Goal: Transaction & Acquisition: Purchase product/service

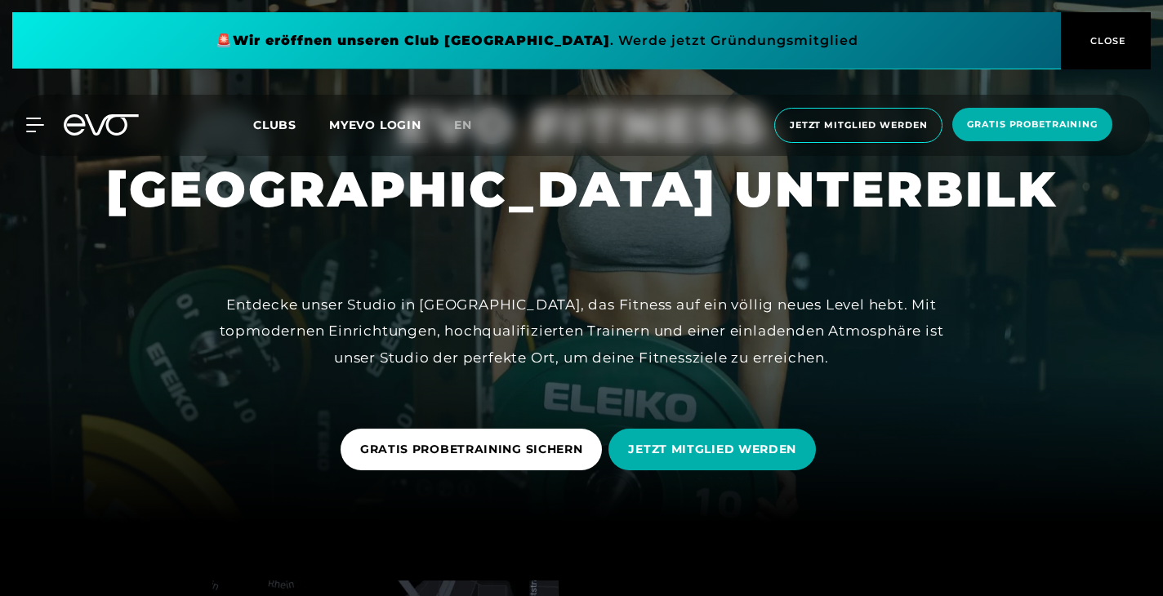
scroll to position [71, 0]
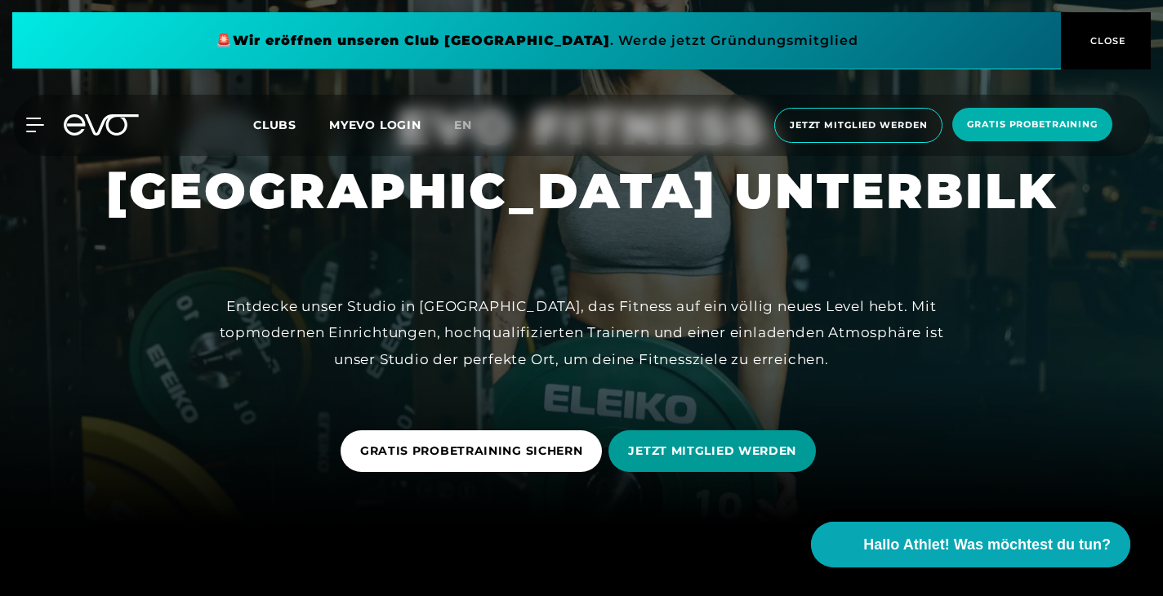
click at [712, 457] on span "JETZT MITGLIED WERDEN" at bounding box center [712, 451] width 168 height 17
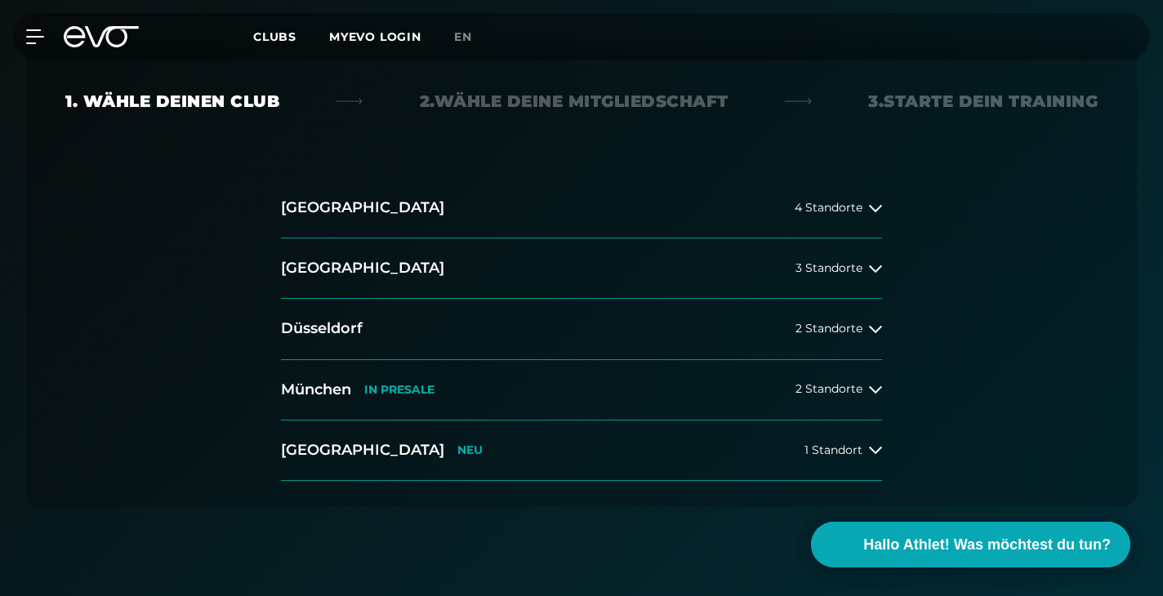
scroll to position [395, 0]
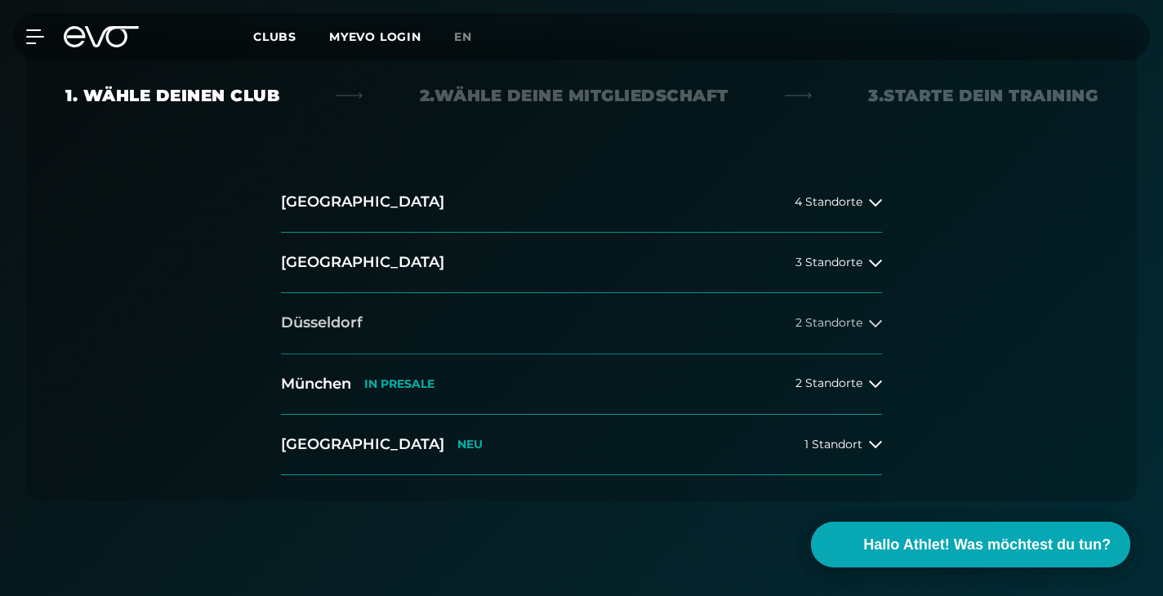
click at [861, 328] on span "2 Standorte" at bounding box center [829, 323] width 67 height 12
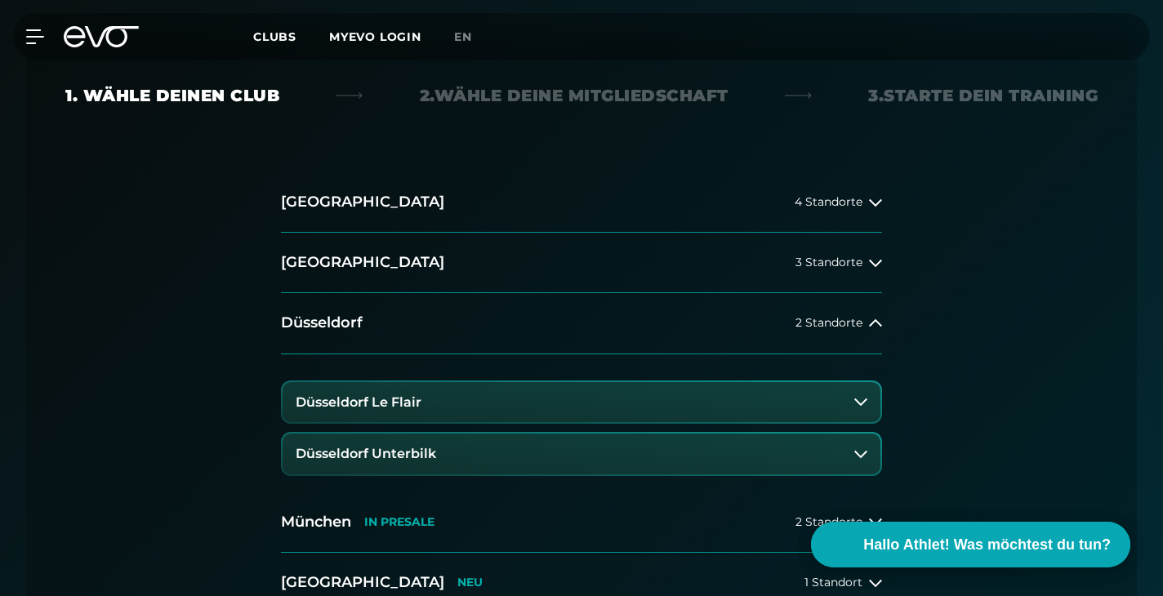
click at [485, 463] on button "Düsseldorf Unterbilk" at bounding box center [582, 454] width 598 height 41
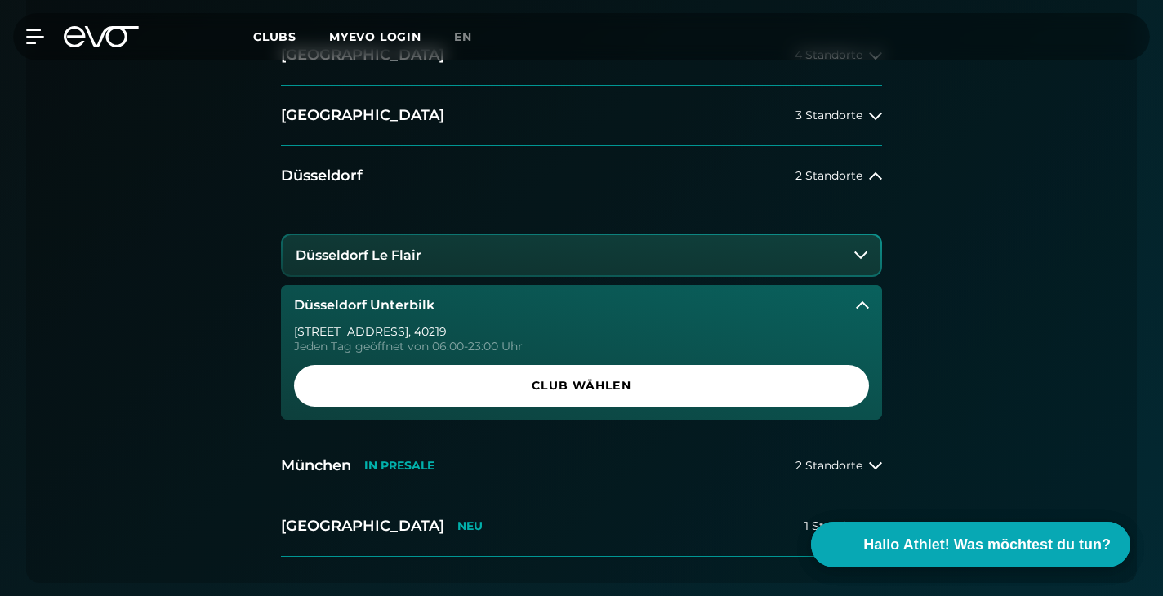
scroll to position [551, 0]
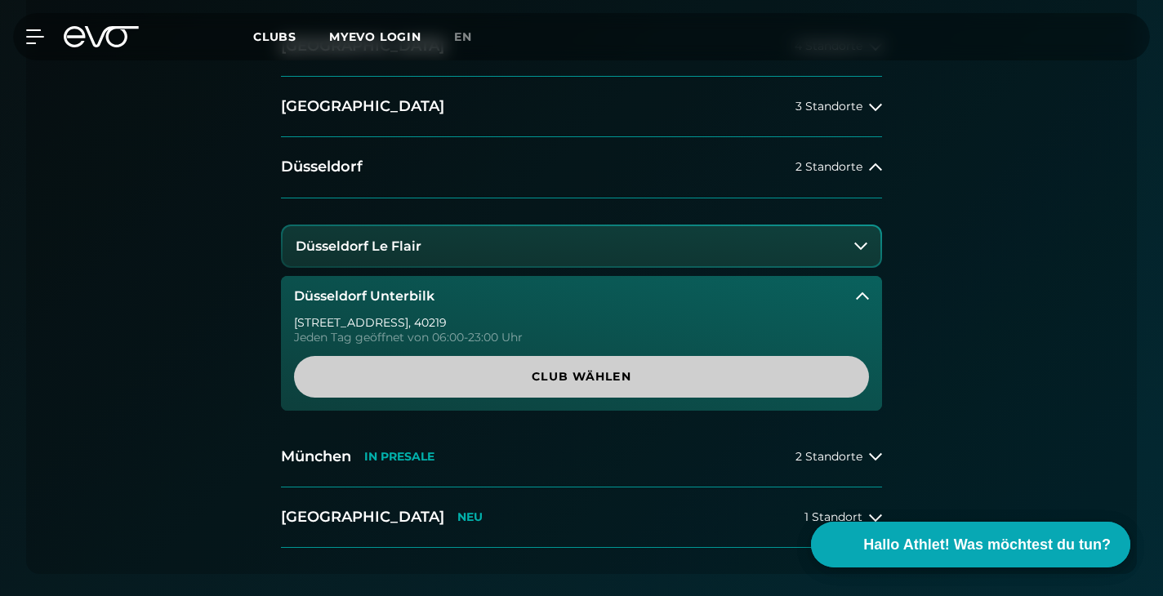
click at [582, 367] on link "Club wählen" at bounding box center [581, 377] width 575 height 42
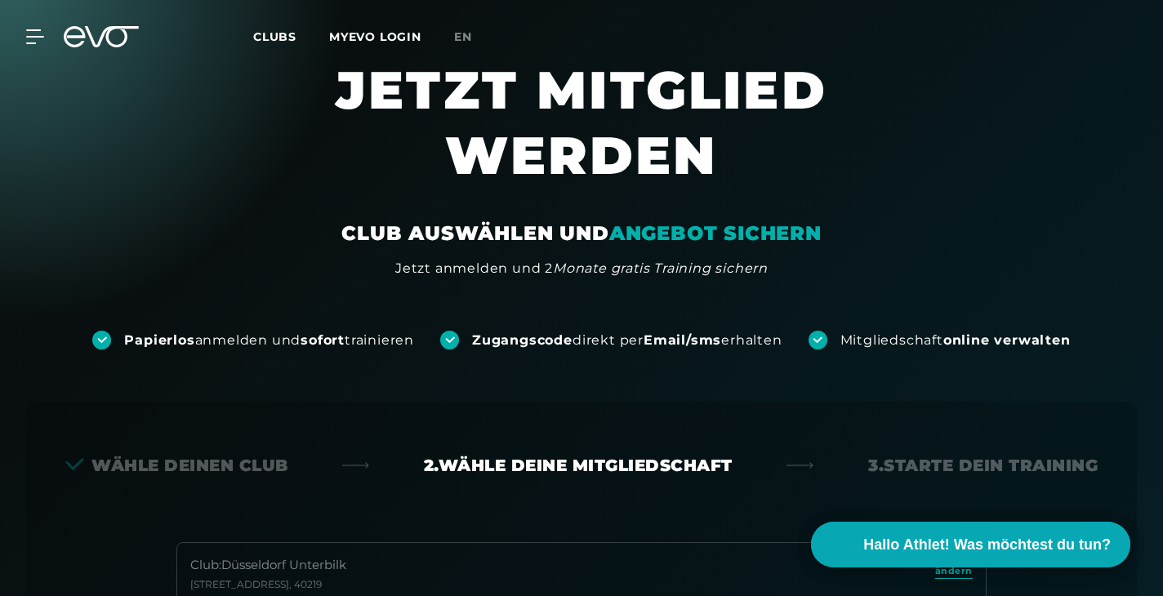
scroll to position [0, 0]
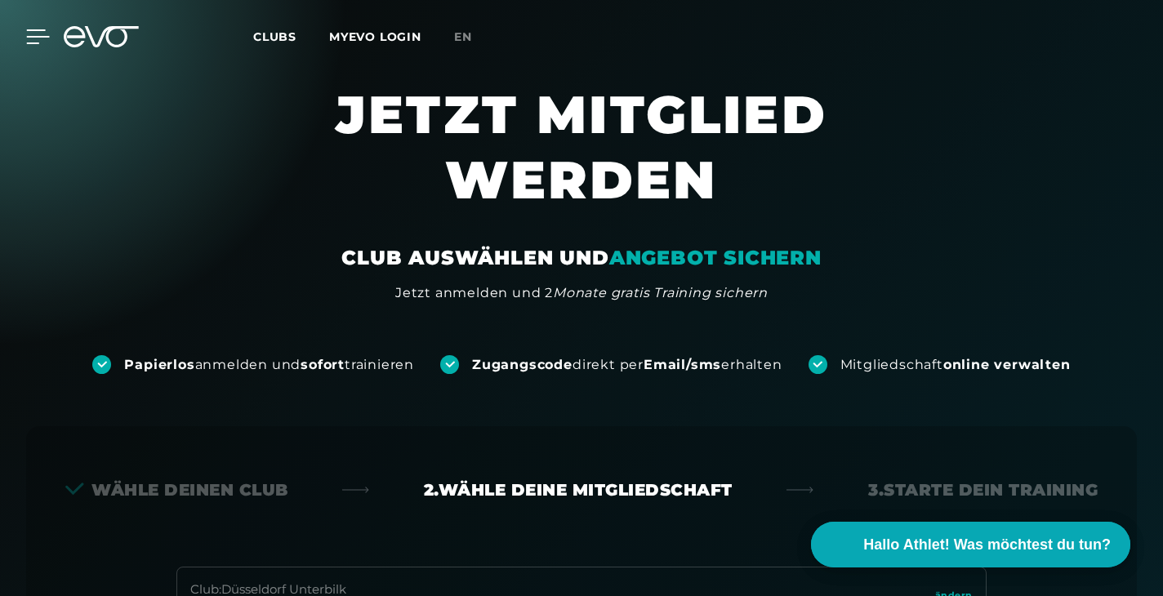
click at [40, 42] on icon at bounding box center [38, 36] width 24 height 15
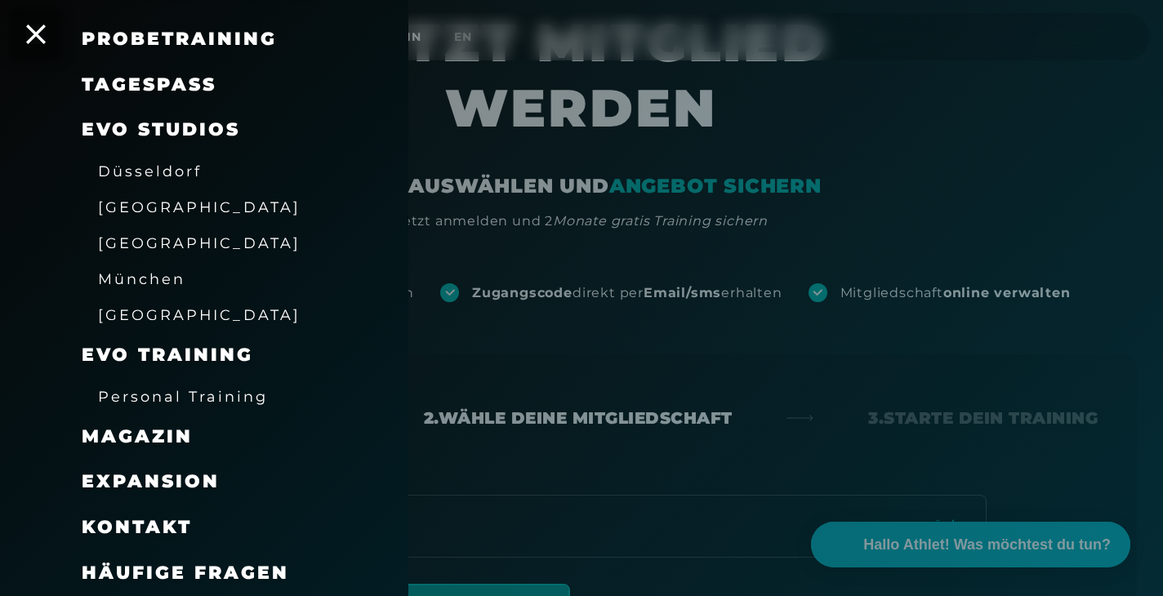
scroll to position [73, 0]
click at [126, 176] on span "Düsseldorf" at bounding box center [150, 171] width 104 height 17
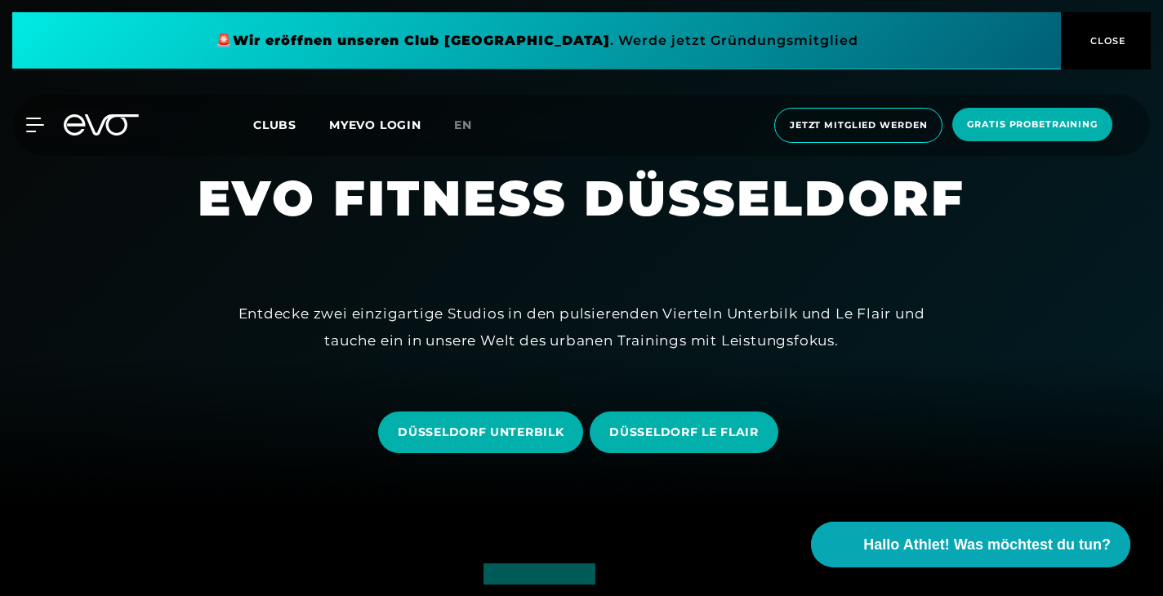
scroll to position [201, 0]
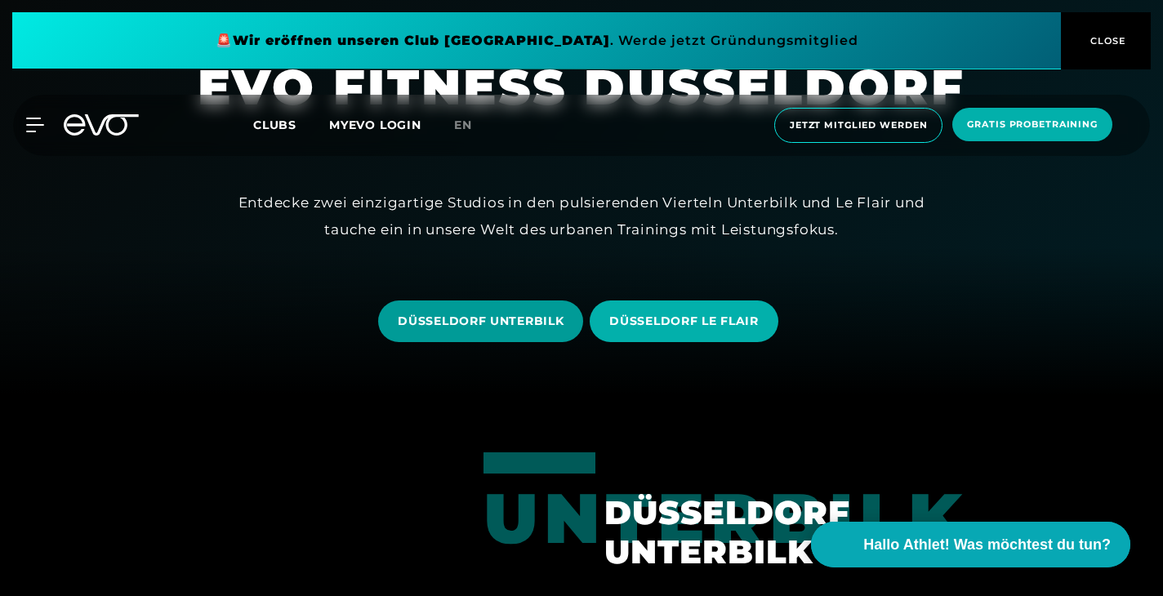
click at [516, 332] on span "DÜSSELDORF UNTERBILK" at bounding box center [480, 322] width 205 height 42
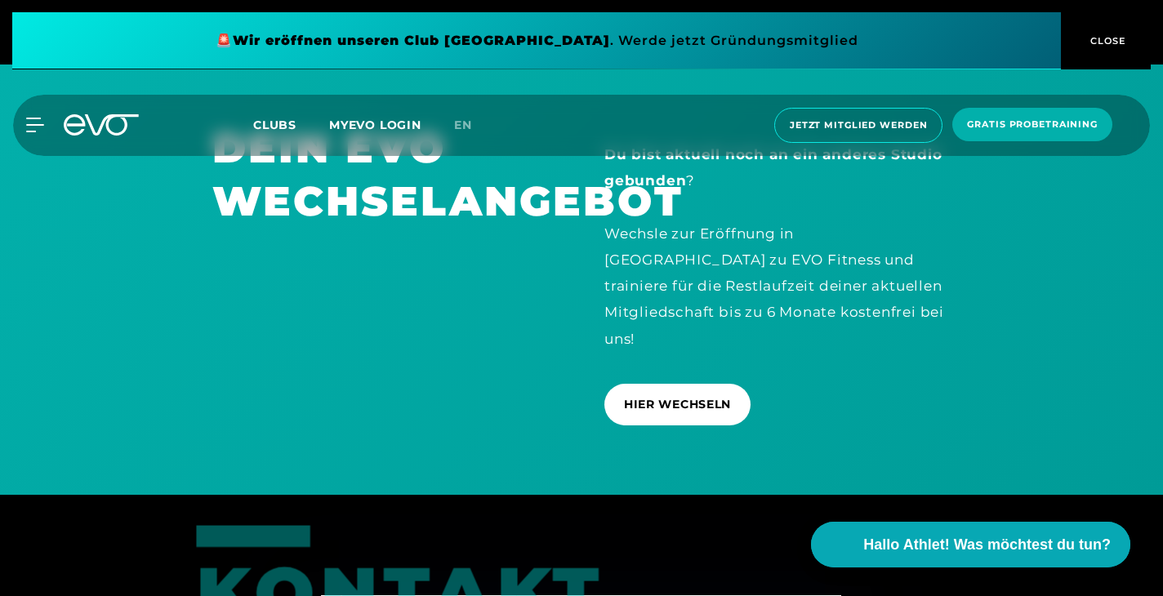
scroll to position [3693, 0]
